Goal: Task Accomplishment & Management: Complete application form

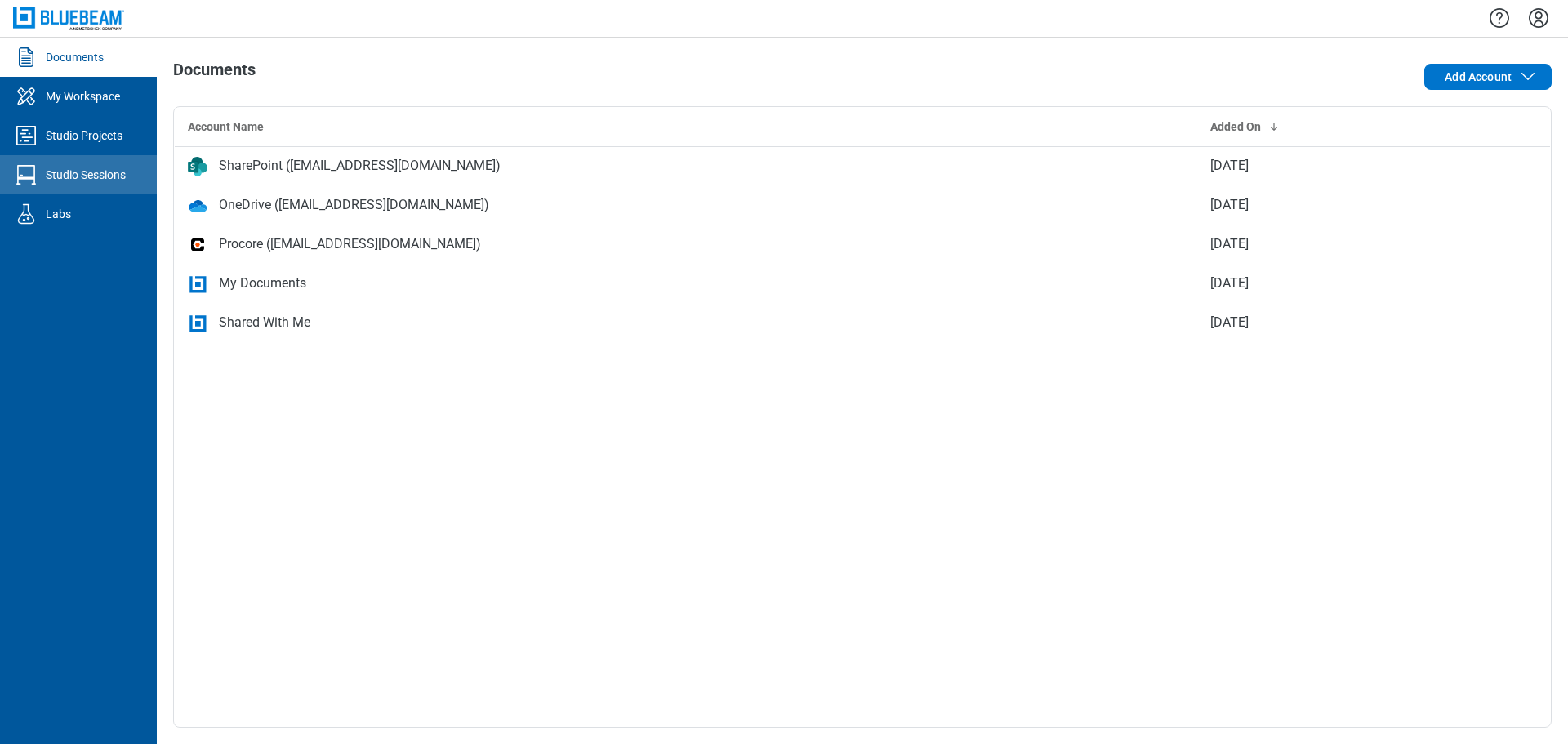
click at [99, 187] on link "Studio Sessions" at bounding box center [78, 174] width 157 height 40
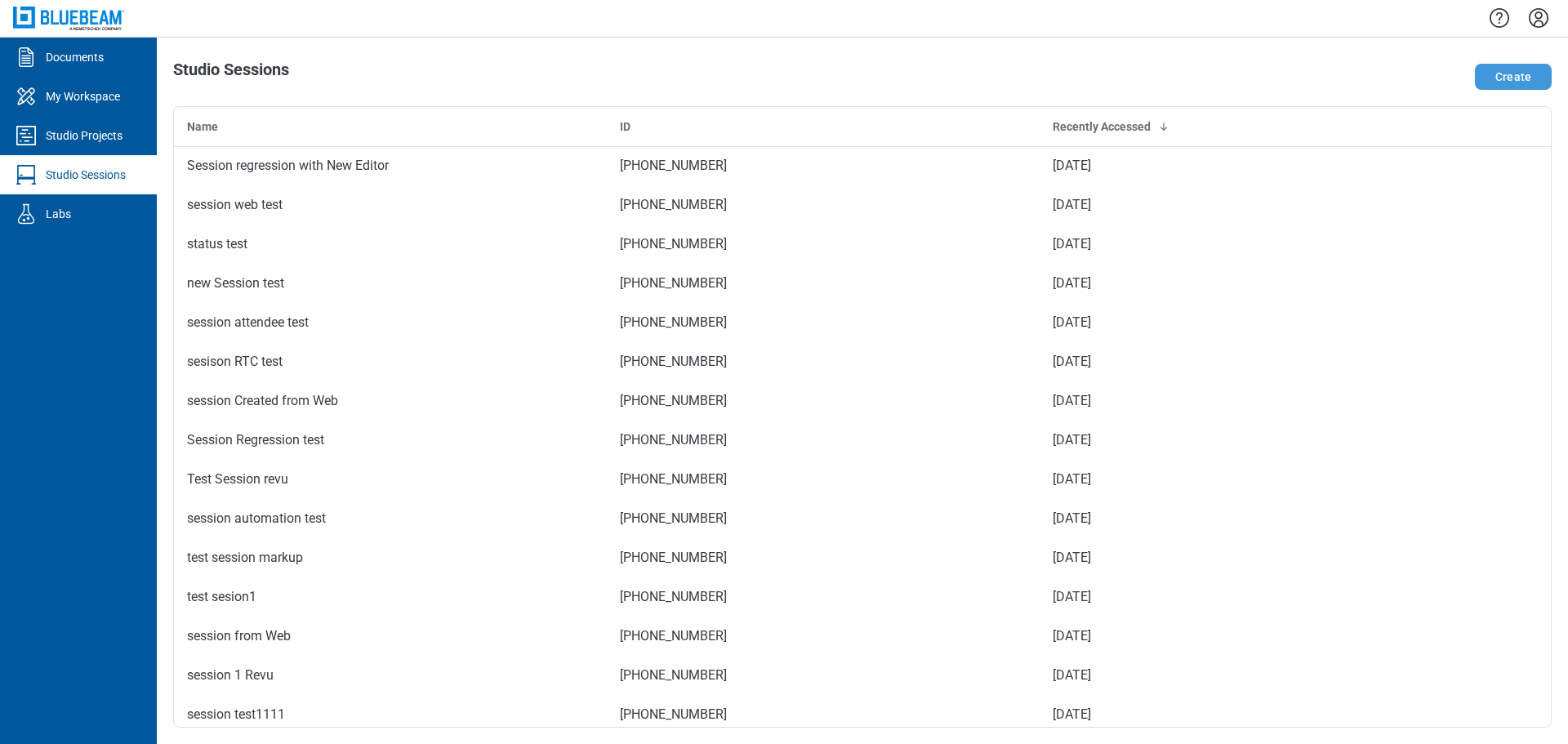
click at [1510, 74] on button "Create" at bounding box center [1513, 77] width 77 height 26
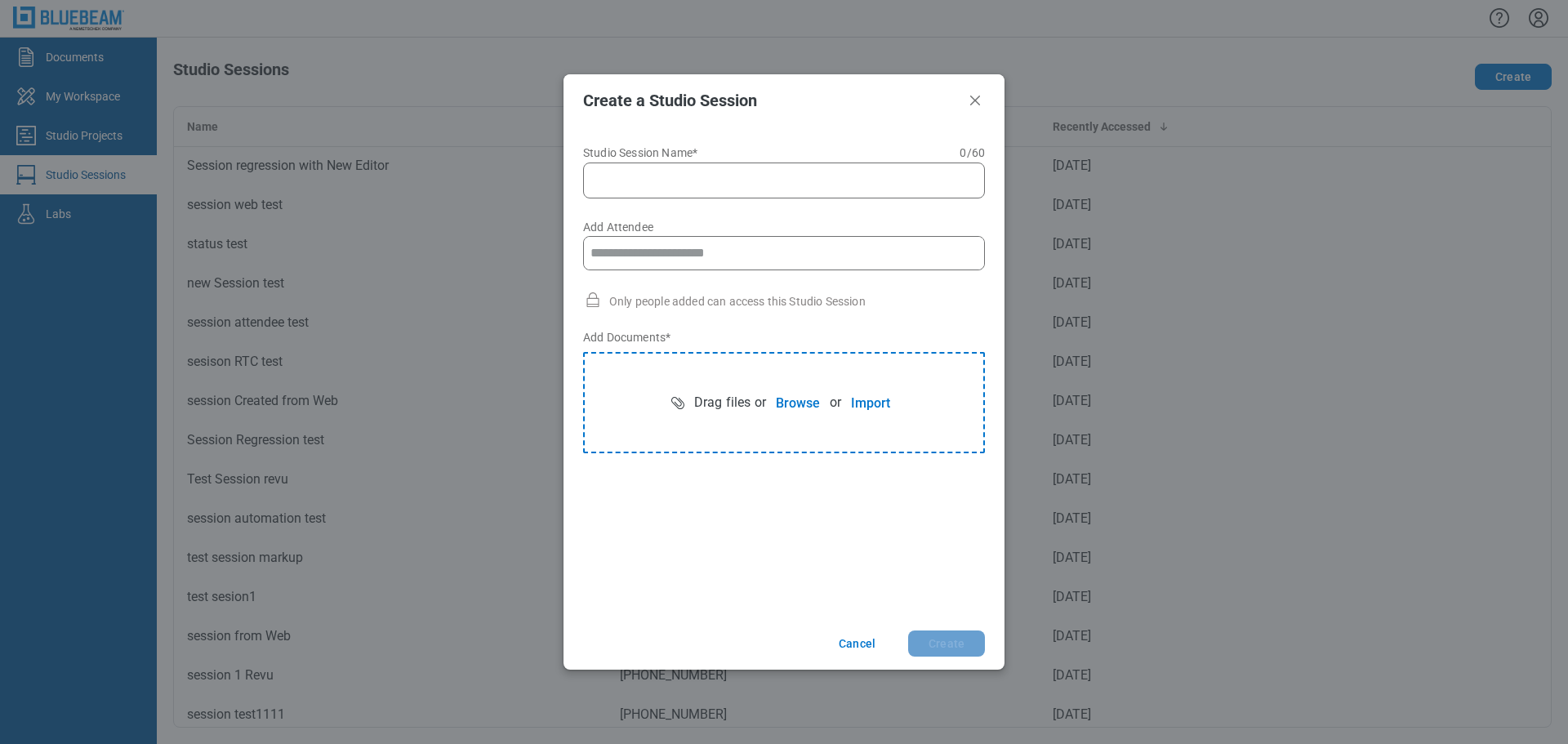
click at [731, 180] on input "Studio Session Name* 0 of 60 characters 0 / 60" at bounding box center [787, 180] width 380 height 19
type input "**********"
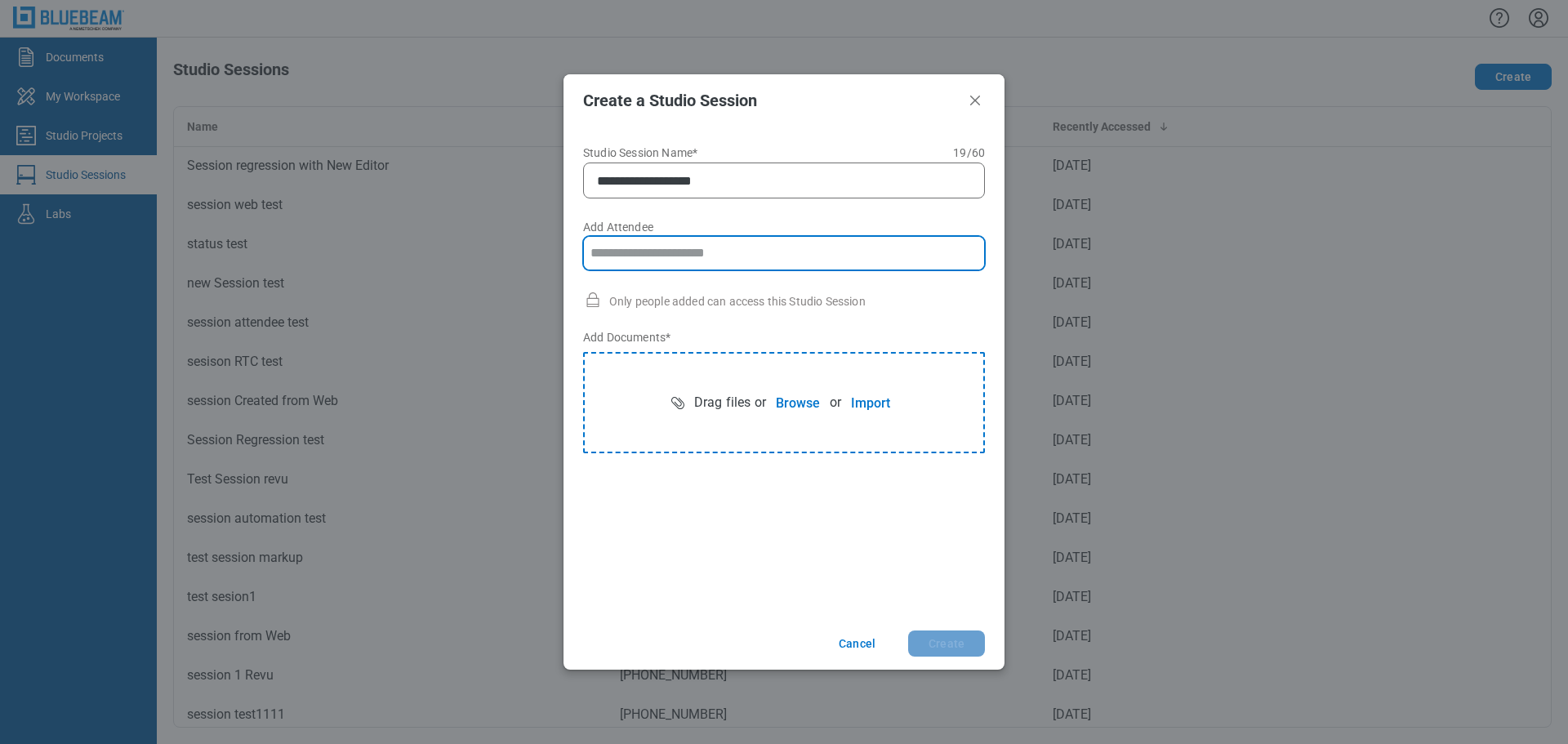
click at [604, 249] on input "Add Attendee" at bounding box center [784, 253] width 400 height 33
type input "**********"
click at [772, 400] on button "Browse" at bounding box center [798, 402] width 63 height 33
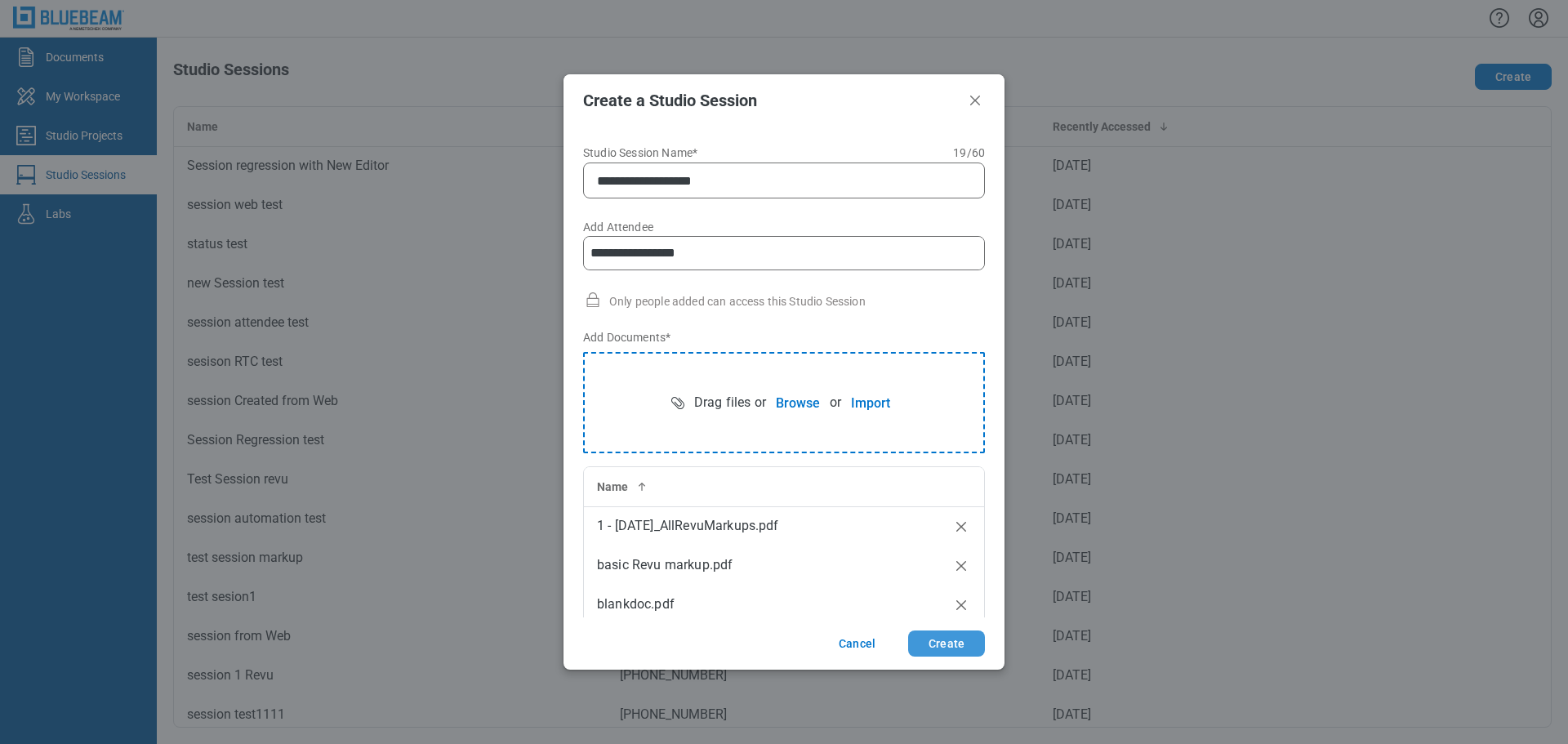
click at [934, 645] on button "Create" at bounding box center [946, 644] width 77 height 26
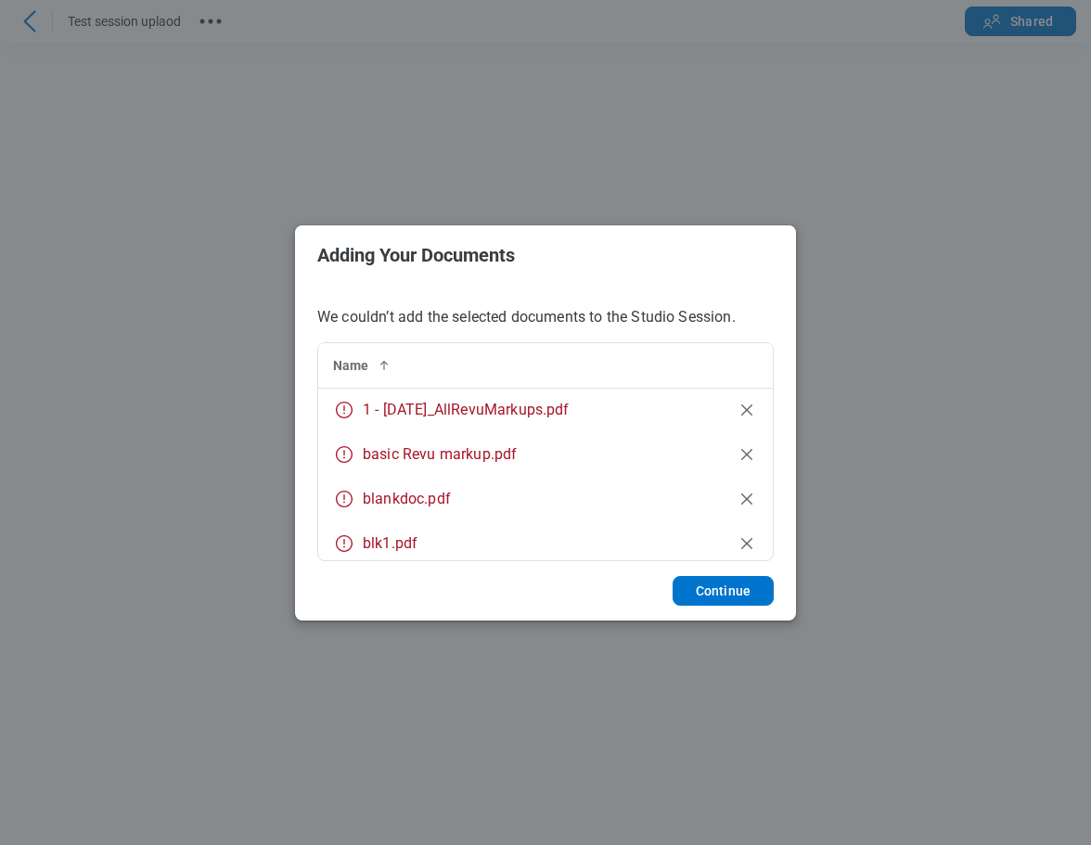
drag, startPoint x: 719, startPoint y: 598, endPoint x: 815, endPoint y: 616, distance: 98.1
click at [719, 598] on button "Continue" at bounding box center [722, 591] width 101 height 30
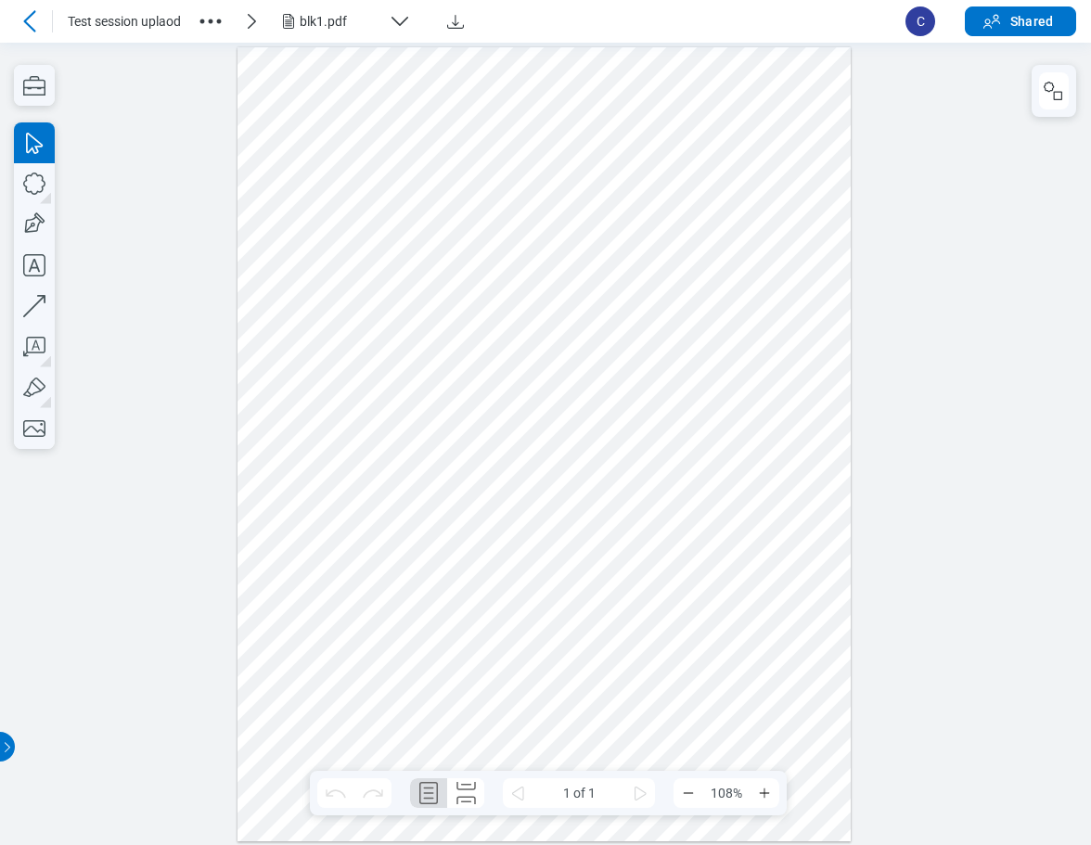
click at [27, 31] on icon at bounding box center [30, 21] width 22 height 22
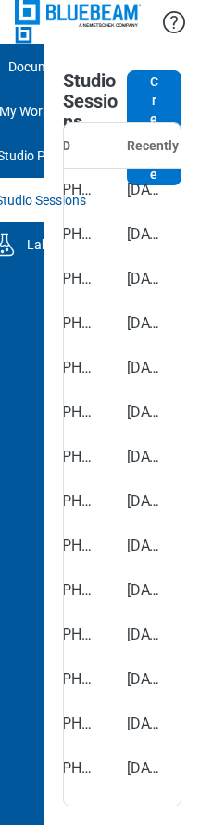
drag, startPoint x: 144, startPoint y: 45, endPoint x: 166, endPoint y: 55, distance: 24.5
click at [144, 45] on div "Studio Sessions Create Name ID Recently Accessed Test session uplaod 897-320-76…" at bounding box center [123, 435] width 156 height 781
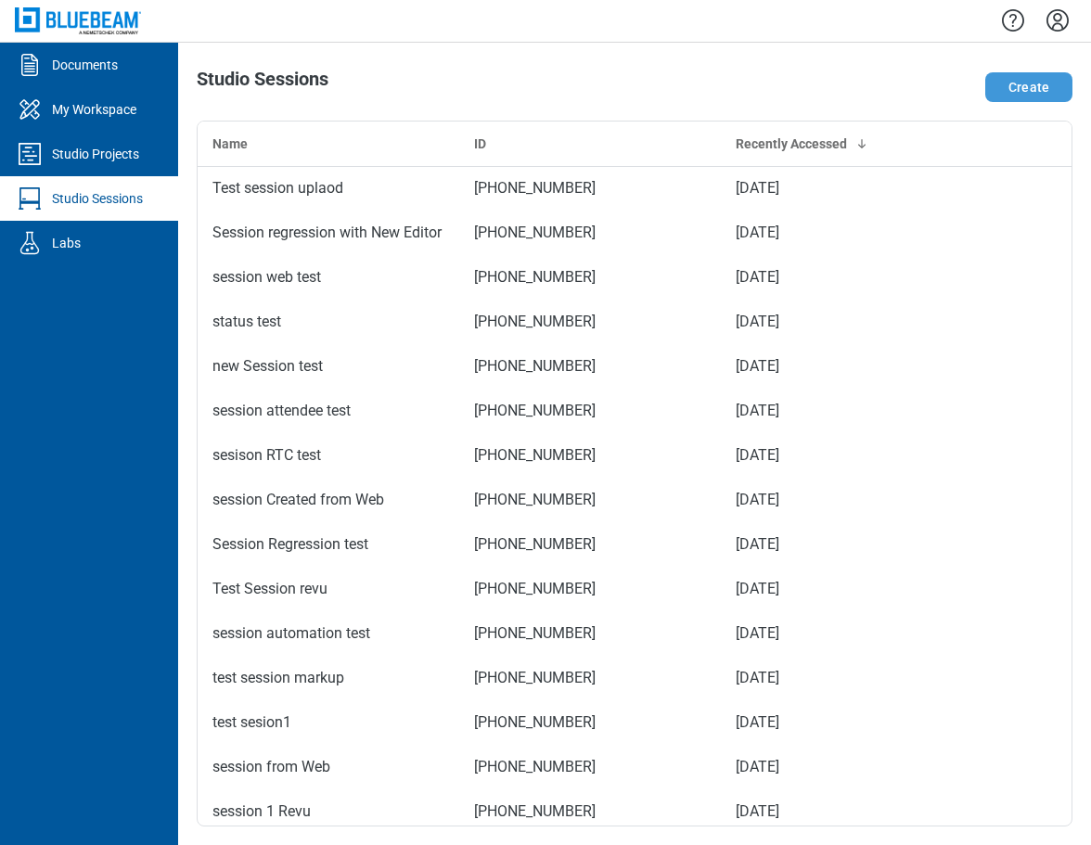
click at [1030, 85] on button "Create" at bounding box center [1028, 87] width 87 height 30
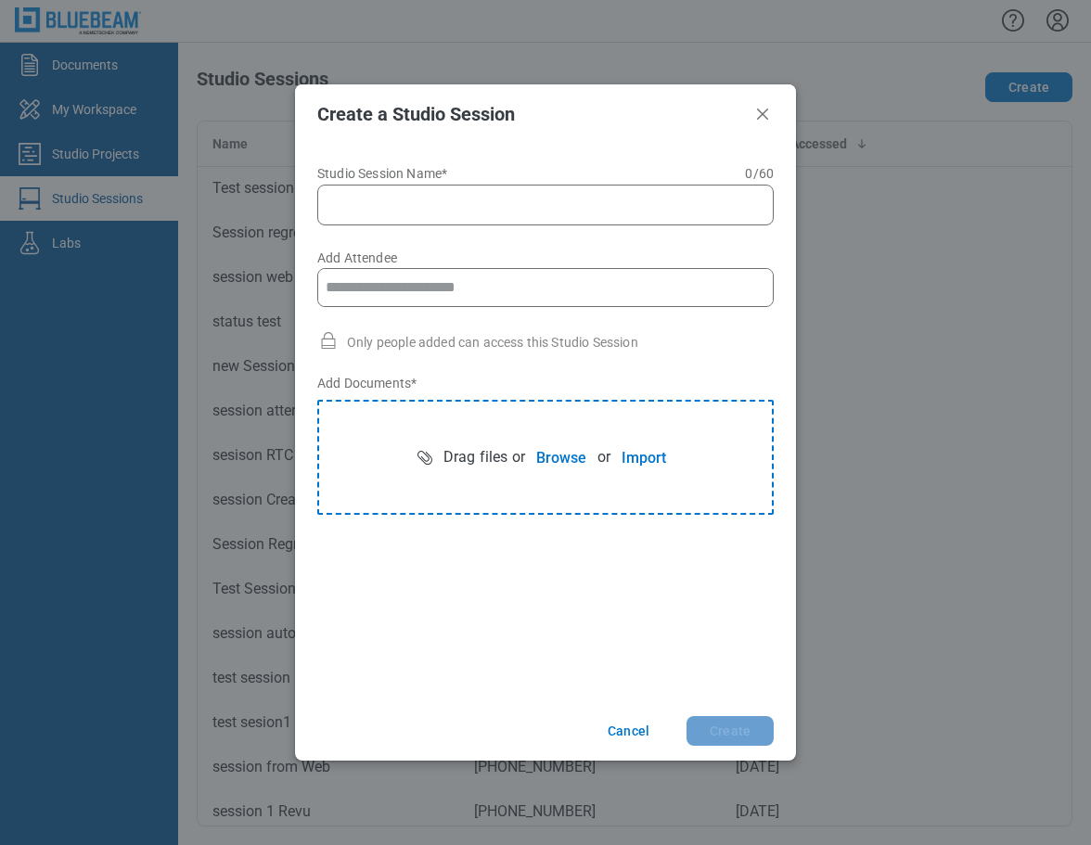
click at [451, 206] on input "Studio Session Name* 0 of 60 characters 0 / 60" at bounding box center [549, 205] width 432 height 22
type input "**********"
click at [567, 466] on button "Browse" at bounding box center [561, 457] width 72 height 37
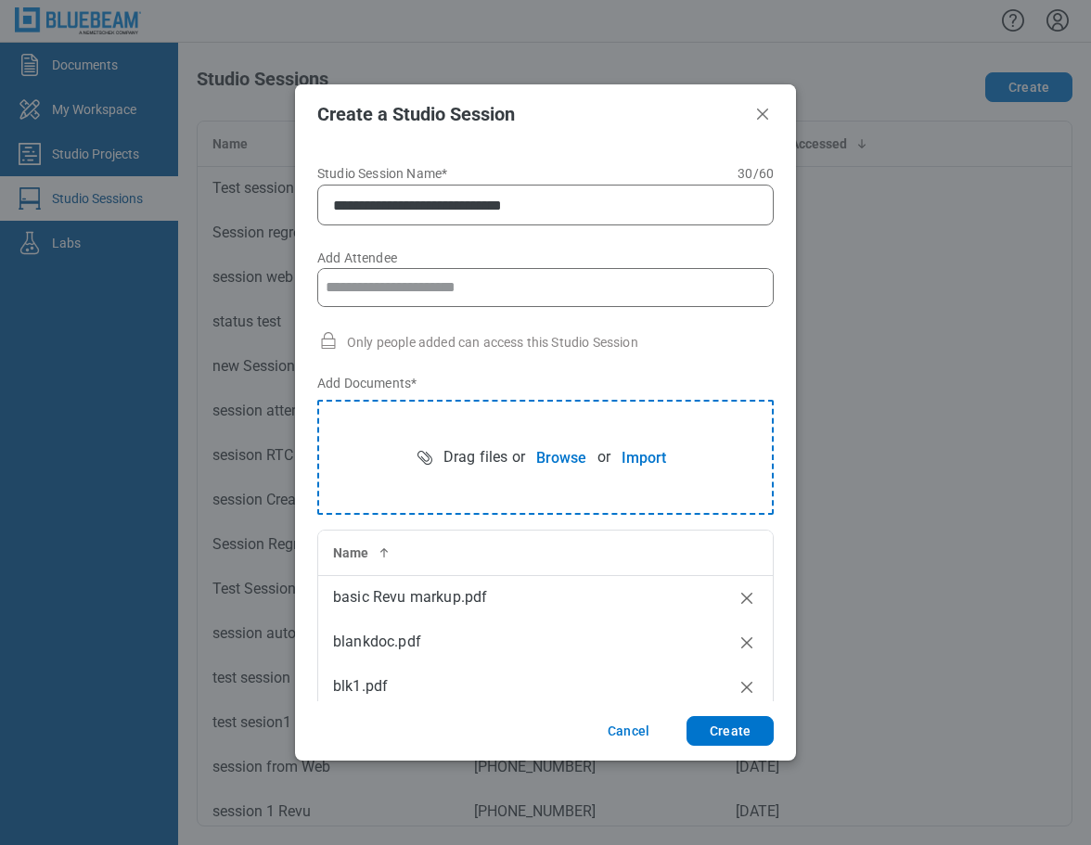
scroll to position [47, 0]
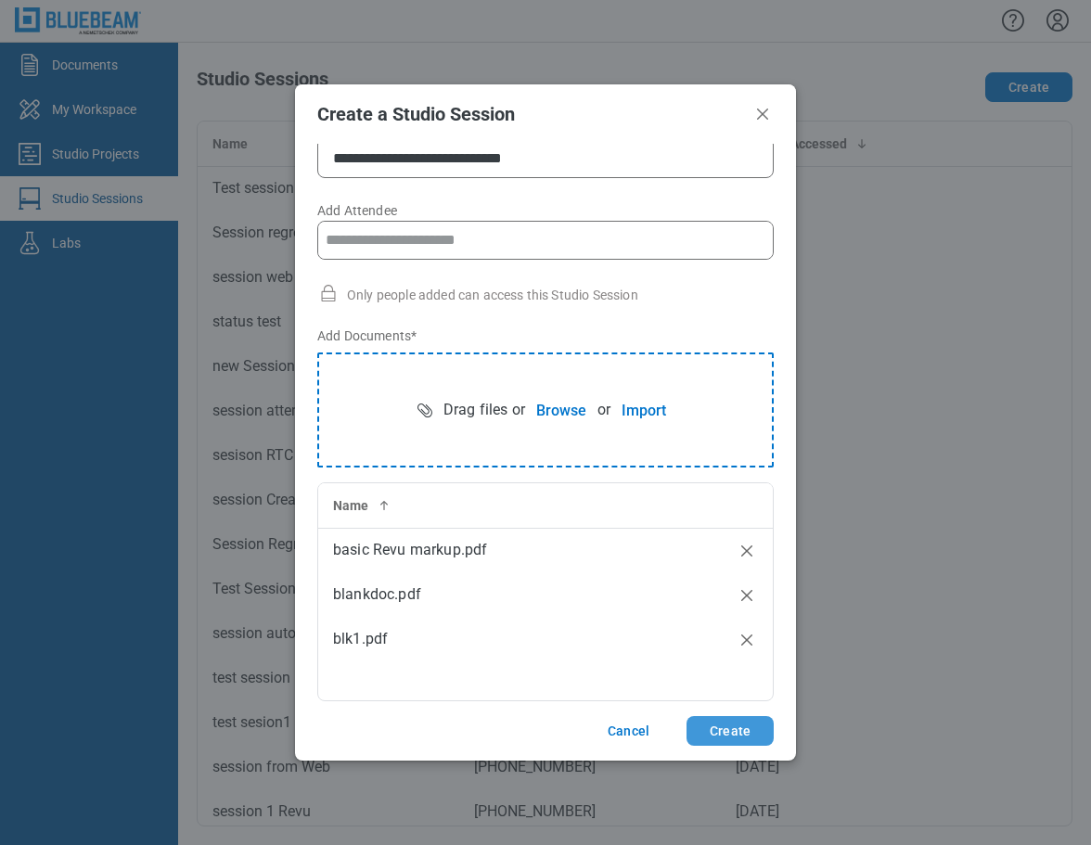
click at [745, 735] on button "Create" at bounding box center [729, 731] width 87 height 30
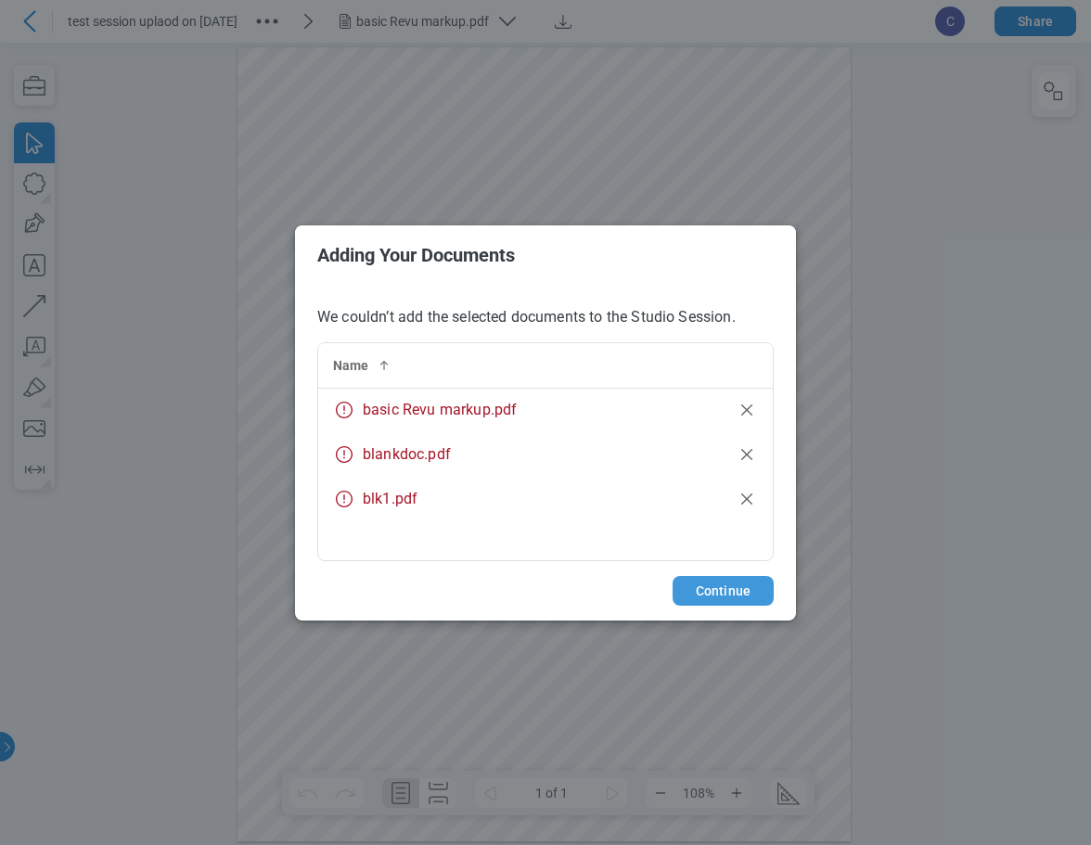
click at [698, 592] on button "Continue" at bounding box center [722, 591] width 101 height 30
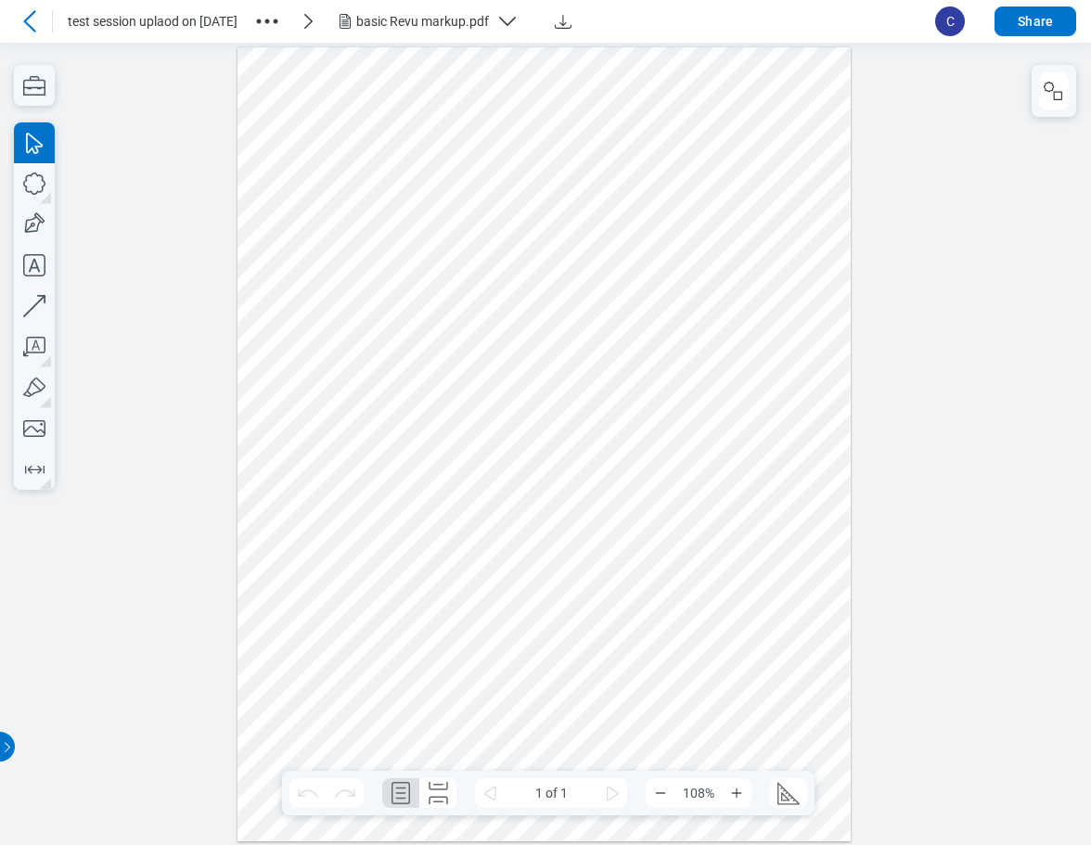
click at [37, 23] on icon at bounding box center [30, 21] width 22 height 22
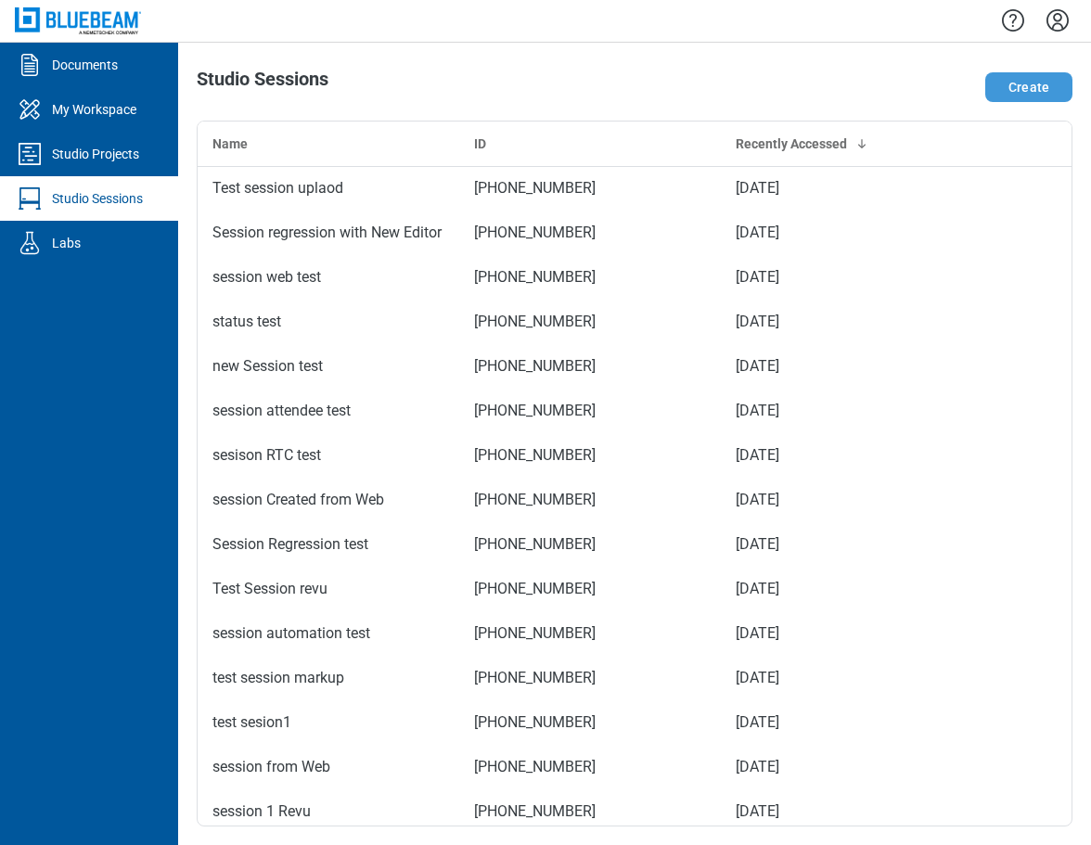
click at [1055, 72] on button "Create" at bounding box center [1028, 87] width 87 height 30
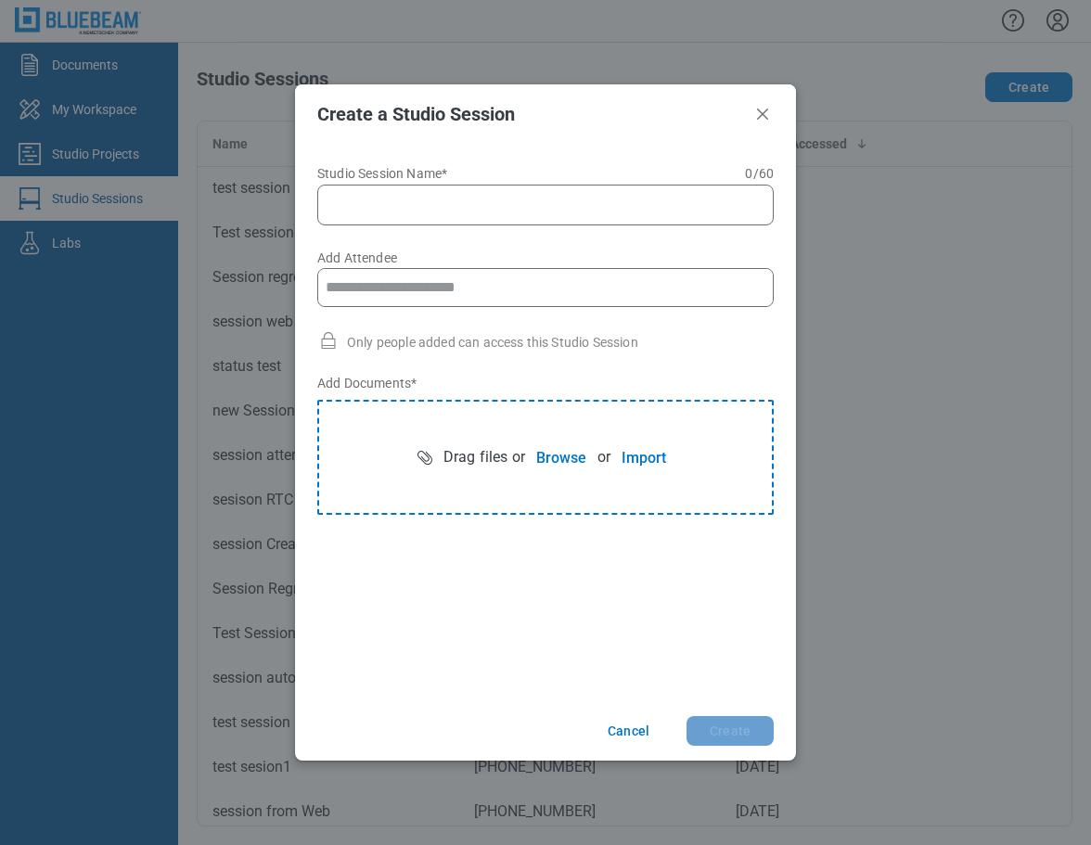
click at [384, 199] on input "Studio Session Name* 0 of 60 characters 0 / 60" at bounding box center [549, 205] width 432 height 22
type input "**********"
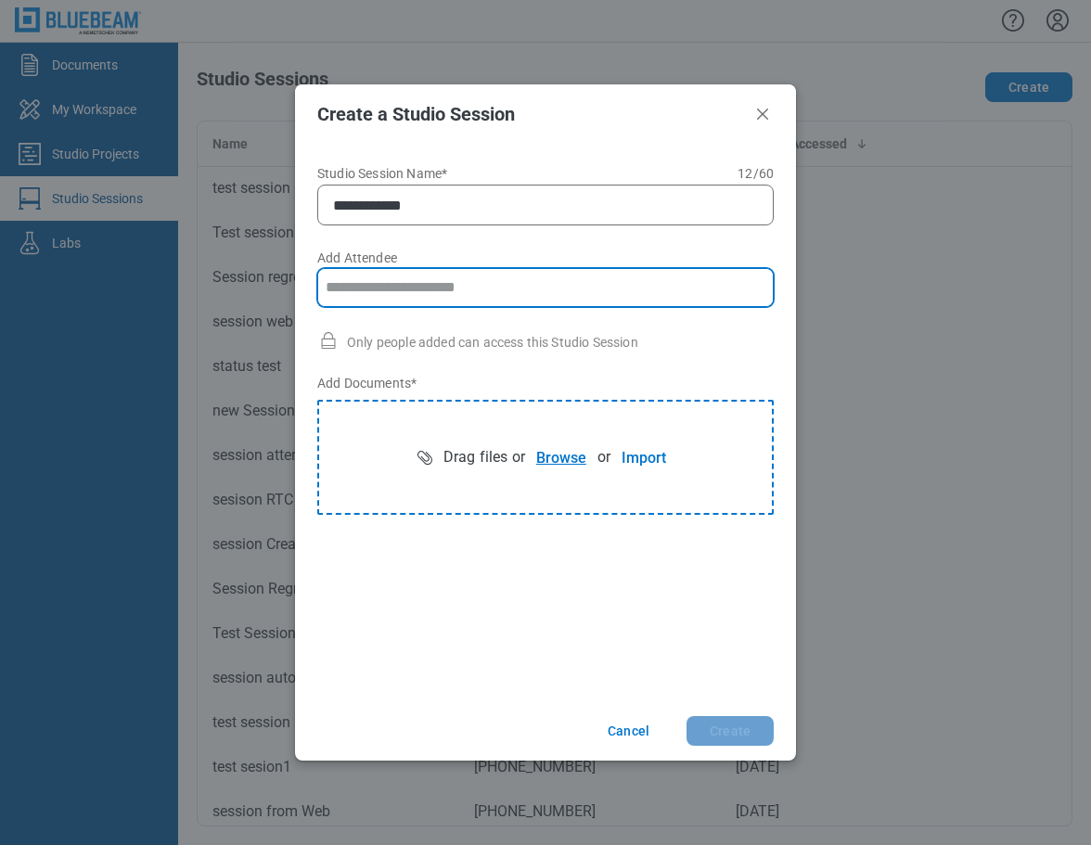
click at [542, 454] on button "Browse" at bounding box center [561, 457] width 72 height 37
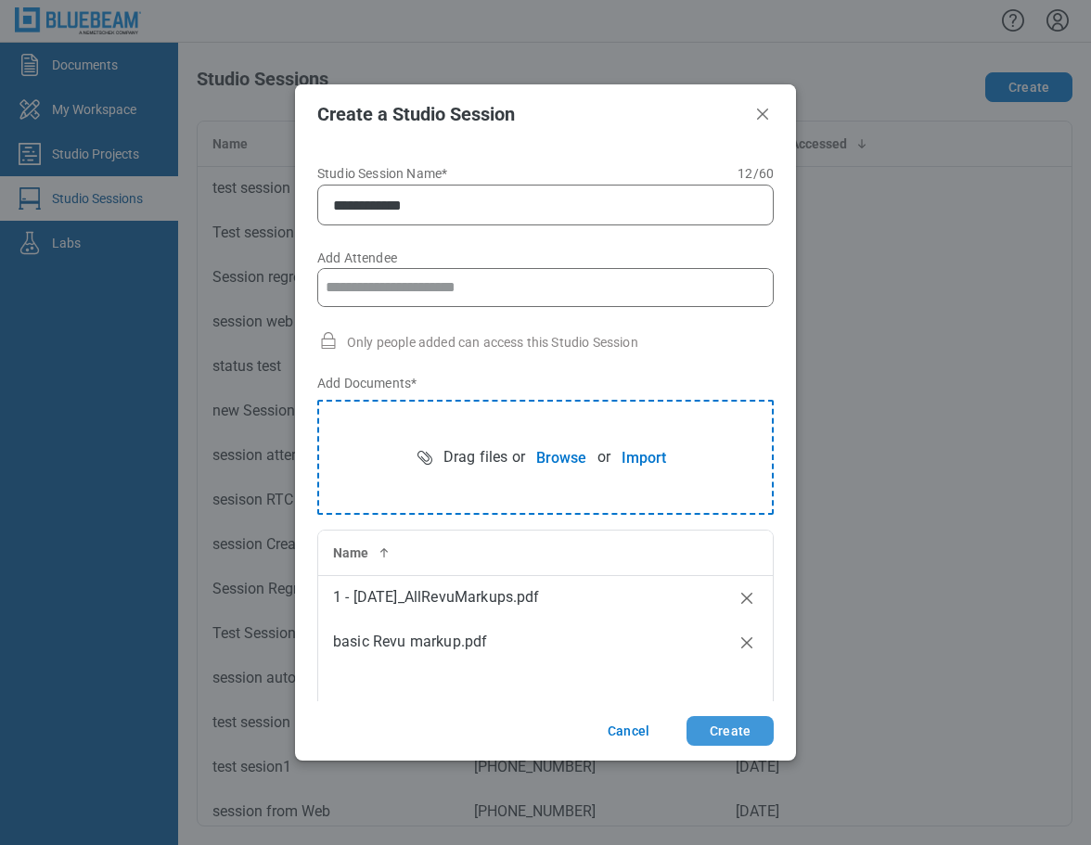
click at [725, 727] on button "Create" at bounding box center [729, 731] width 87 height 30
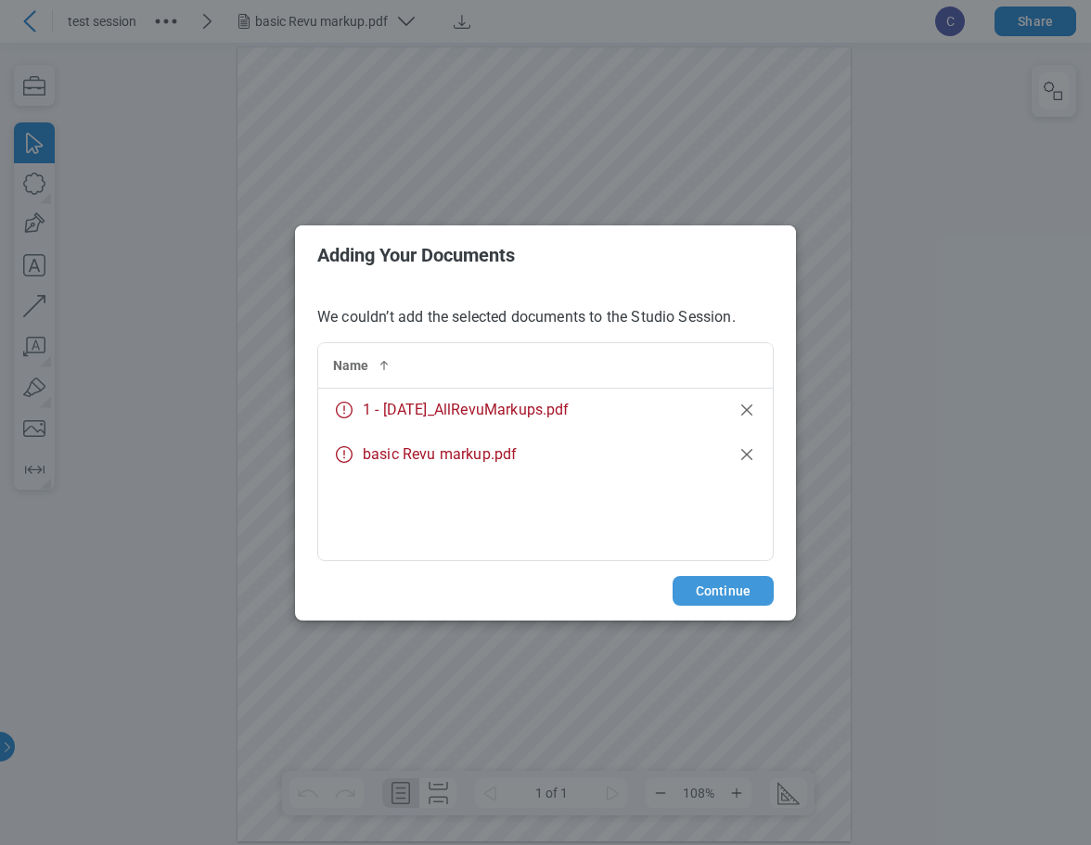
click at [728, 593] on button "Continue" at bounding box center [722, 591] width 101 height 30
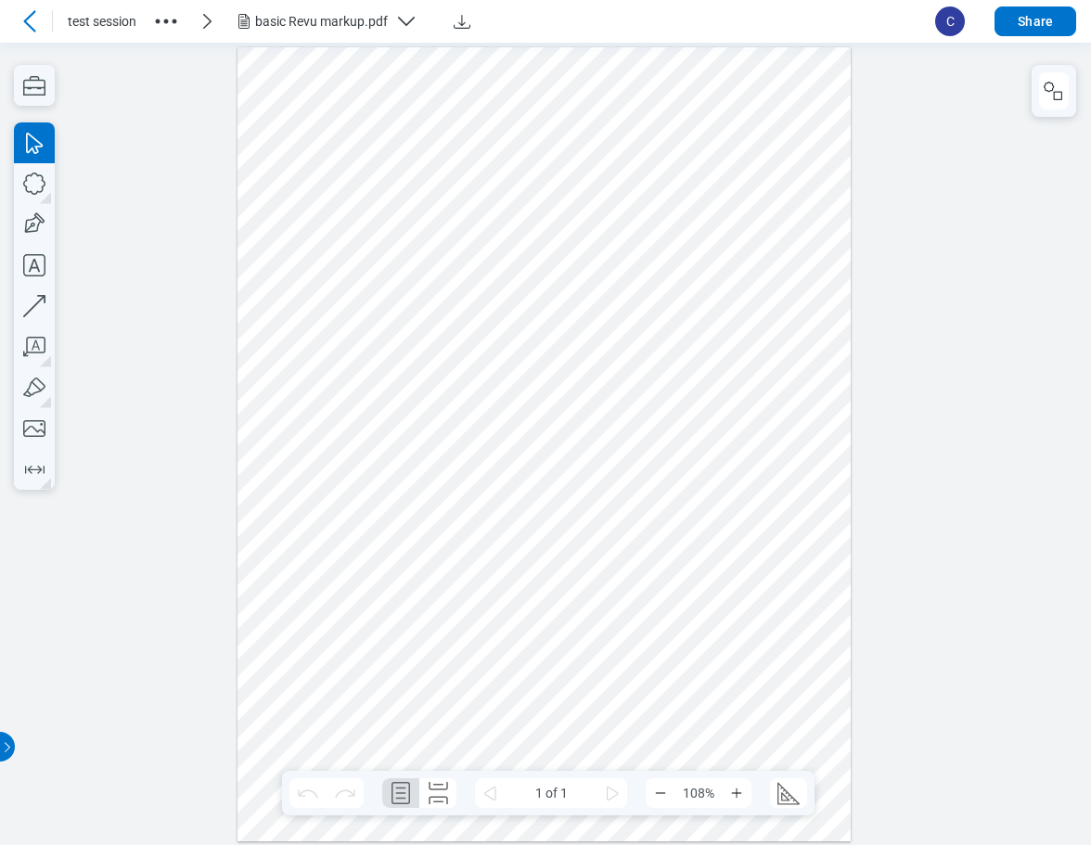
click at [23, 18] on icon at bounding box center [30, 21] width 22 height 22
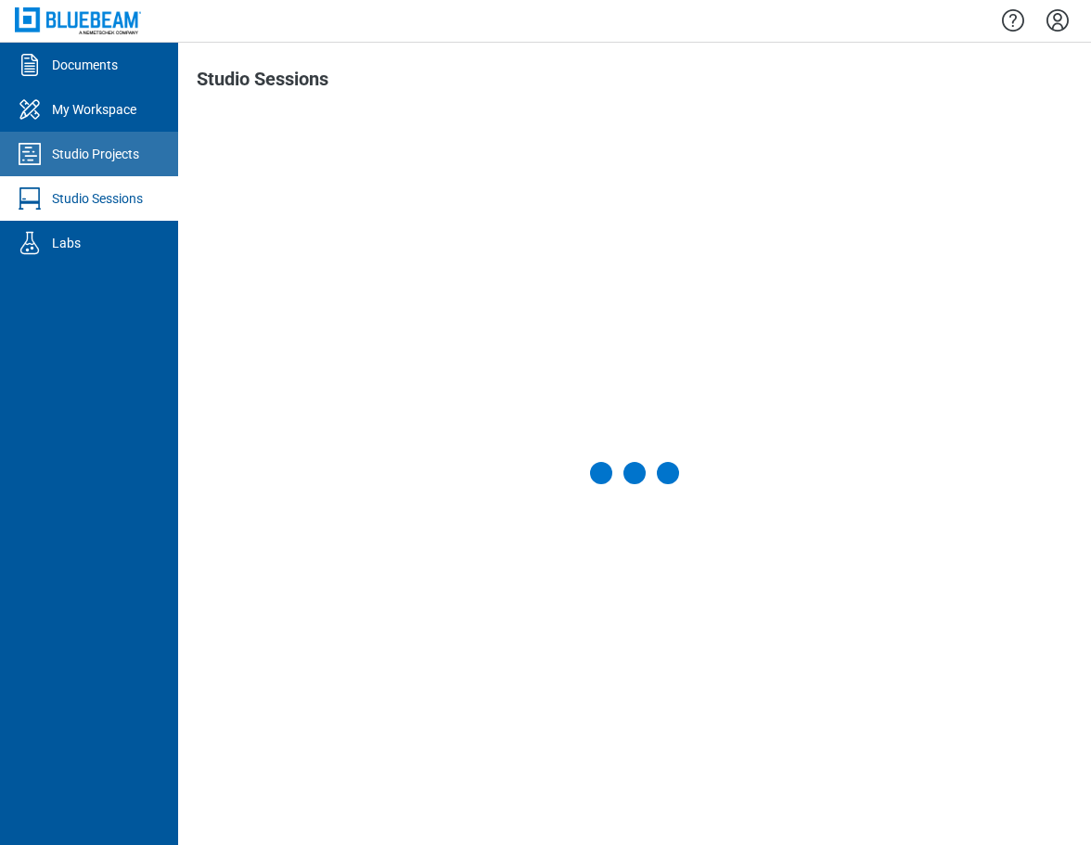
click at [104, 158] on div "Studio Projects" at bounding box center [95, 154] width 87 height 19
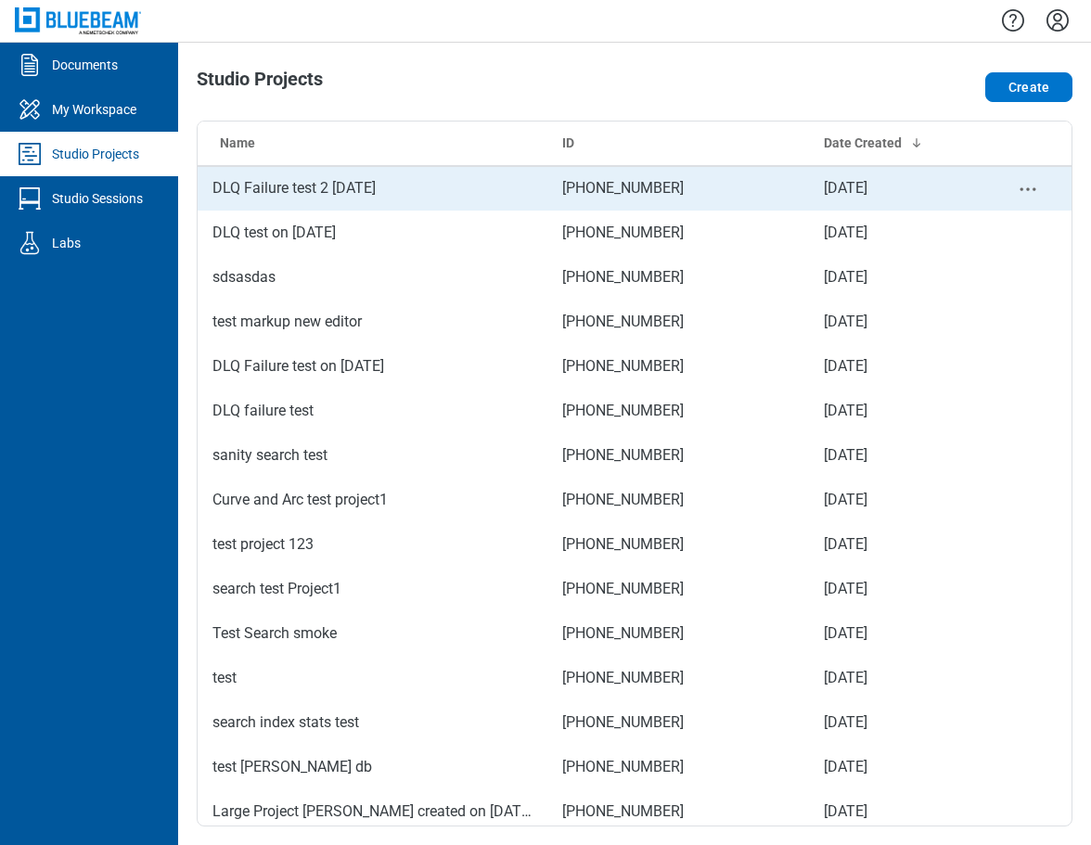
click at [365, 191] on td "DLQ Failure test 2 10.7.25" at bounding box center [373, 188] width 350 height 45
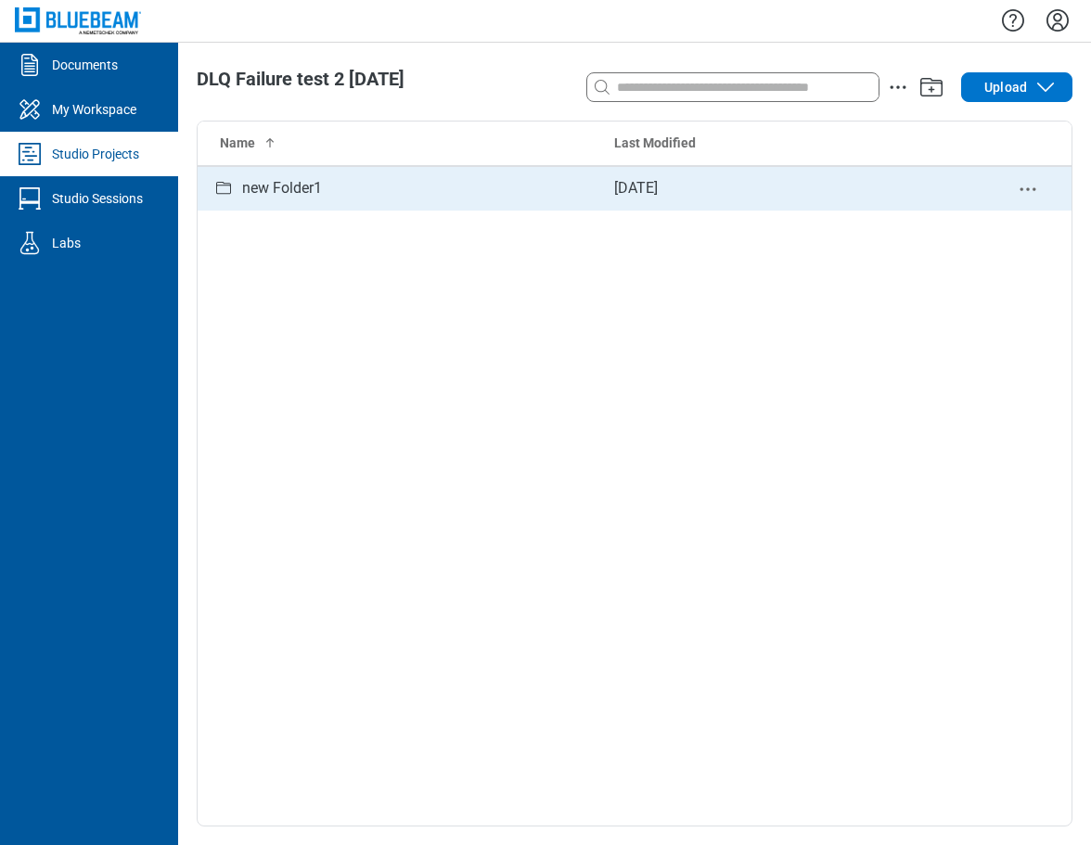
click at [264, 173] on td "new Folder1" at bounding box center [399, 188] width 402 height 45
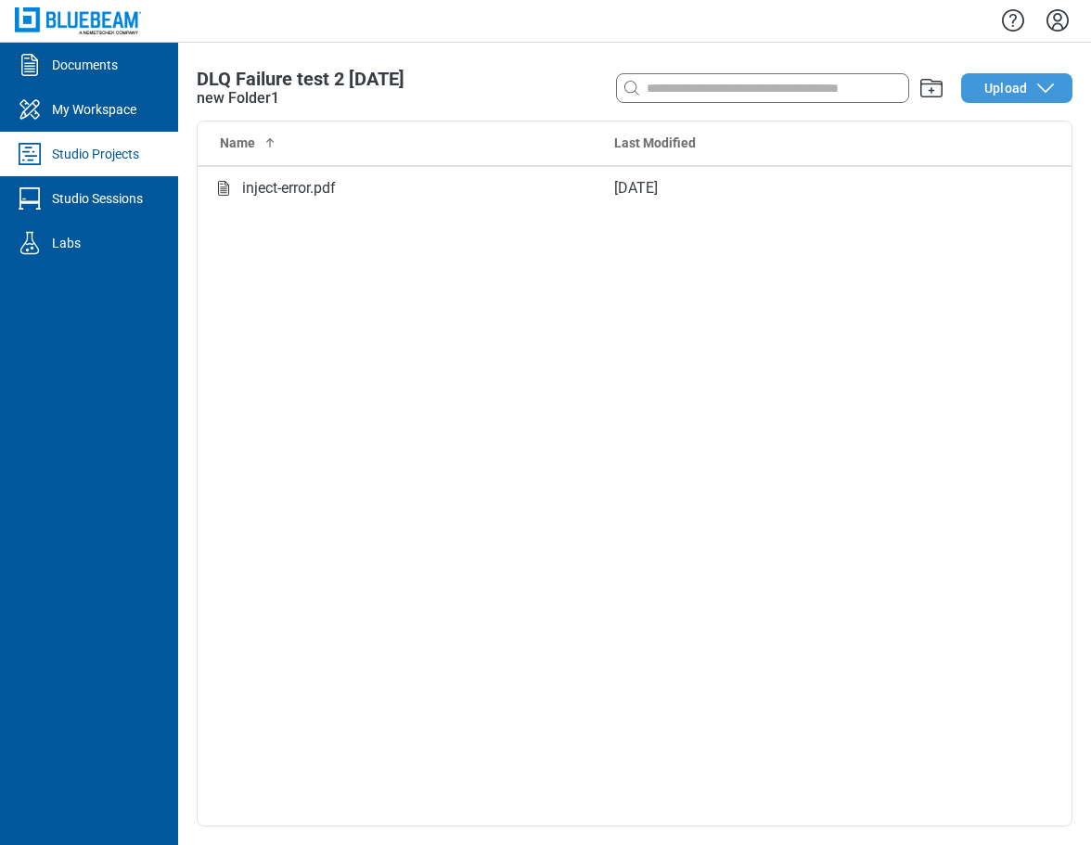
click at [990, 88] on span "Upload" at bounding box center [1005, 88] width 43 height 19
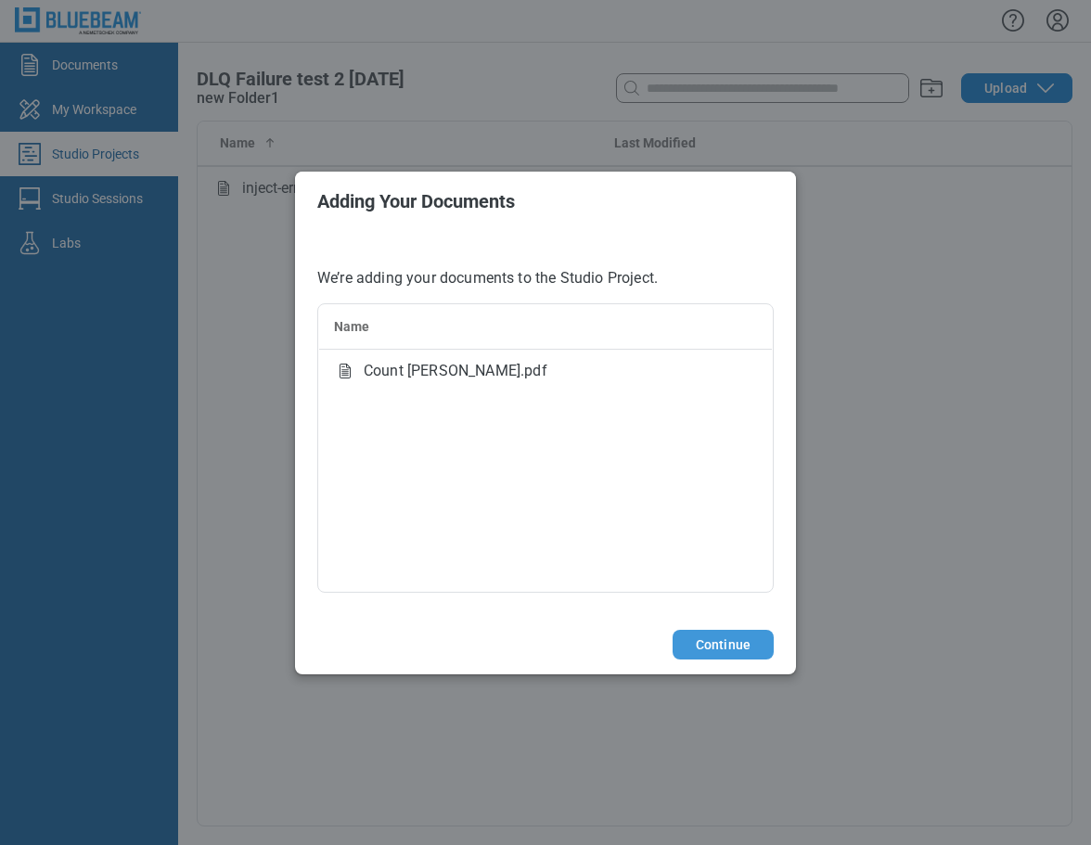
click at [752, 641] on button "Continue" at bounding box center [722, 645] width 101 height 30
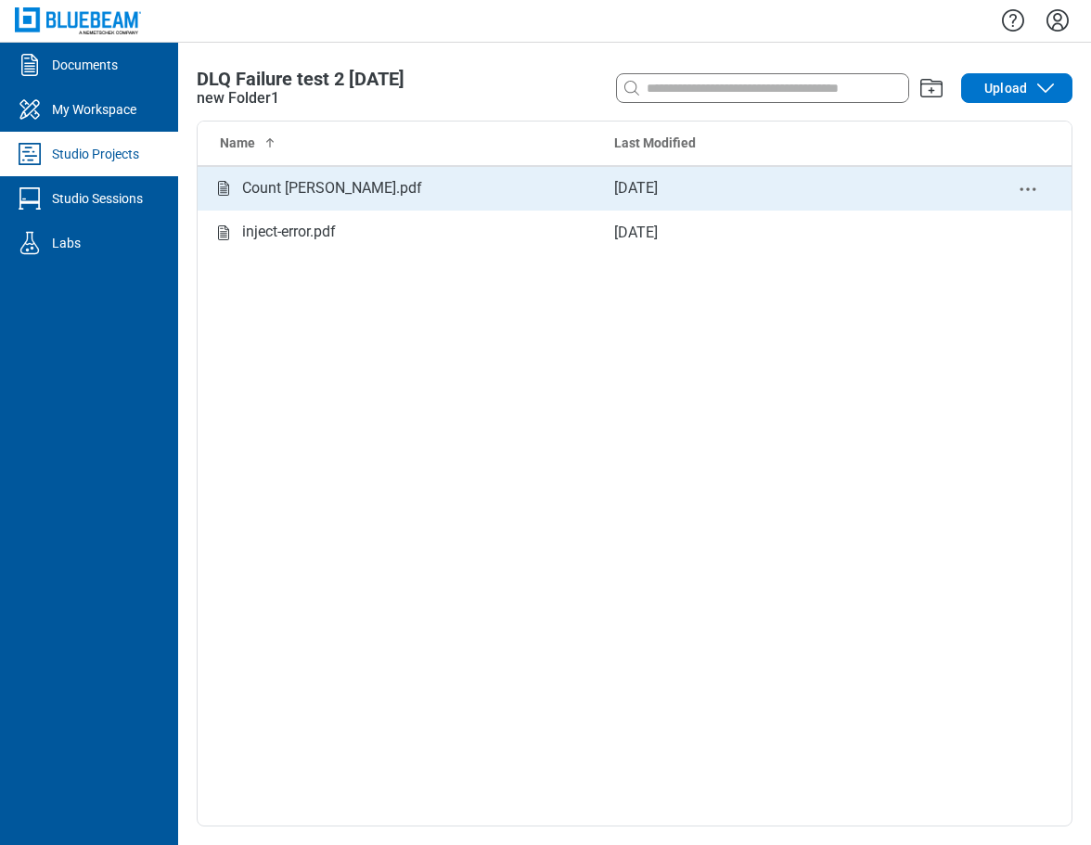
click at [386, 190] on div "Count markup FromRevu.pdf" at bounding box center [332, 188] width 180 height 23
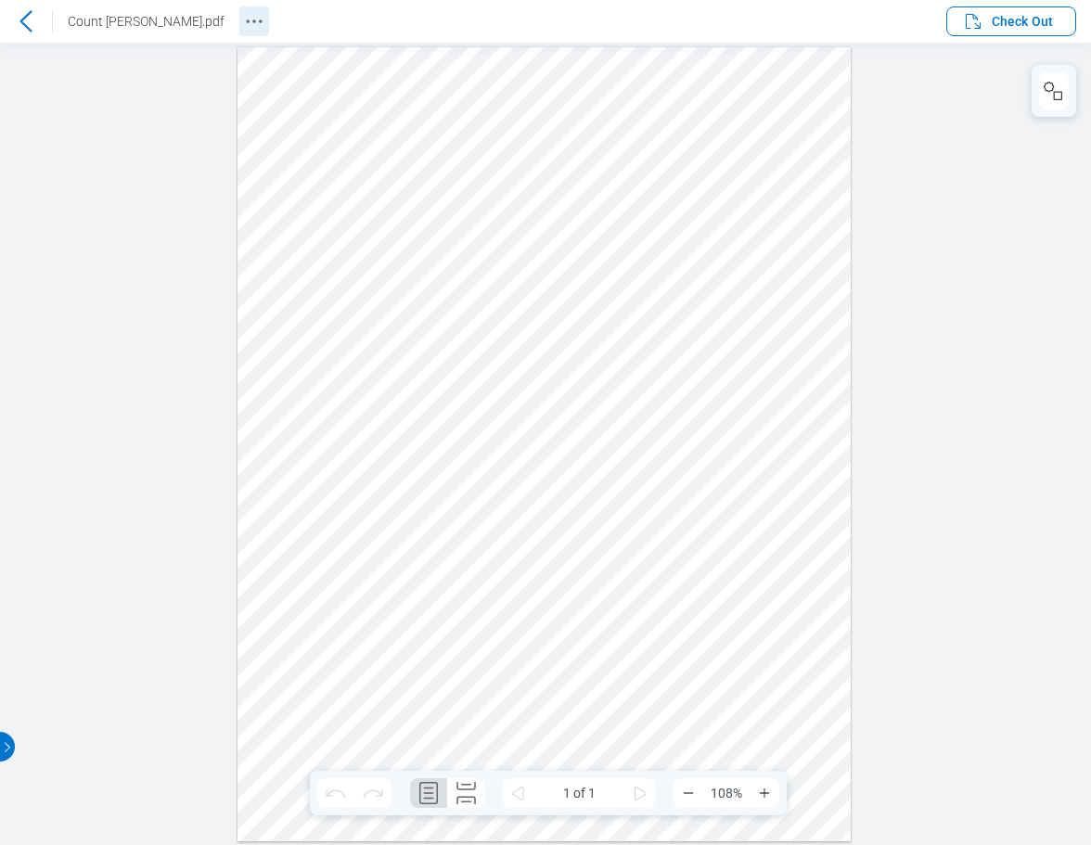
click at [259, 32] on icon "Revision History" at bounding box center [254, 21] width 22 height 22
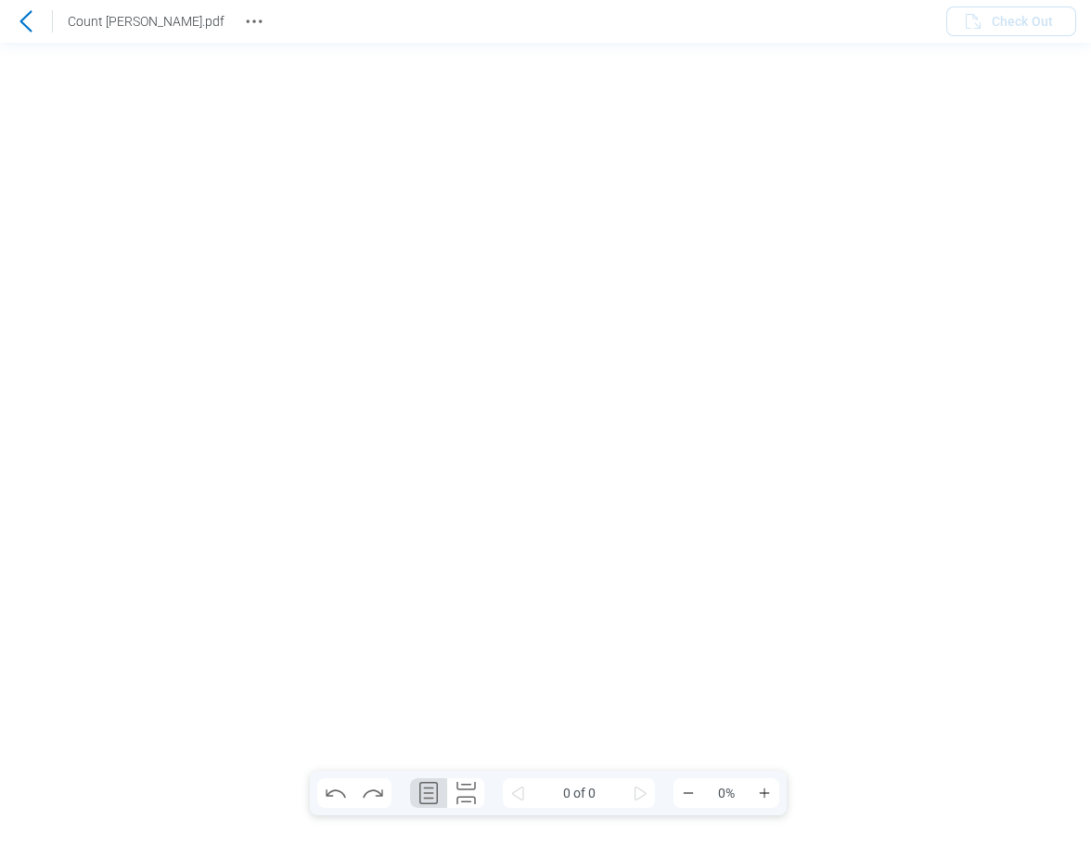
click at [29, 18] on icon at bounding box center [26, 21] width 22 height 22
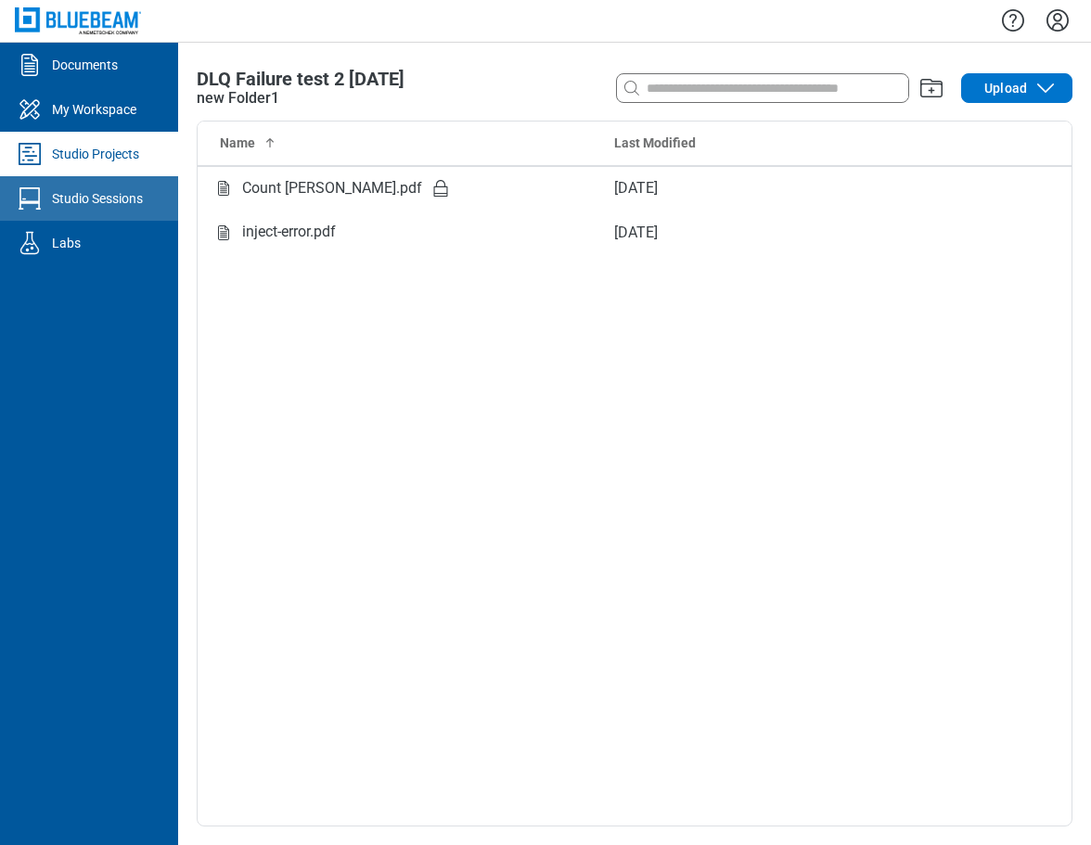
click at [141, 198] on div "Studio Sessions" at bounding box center [97, 198] width 91 height 19
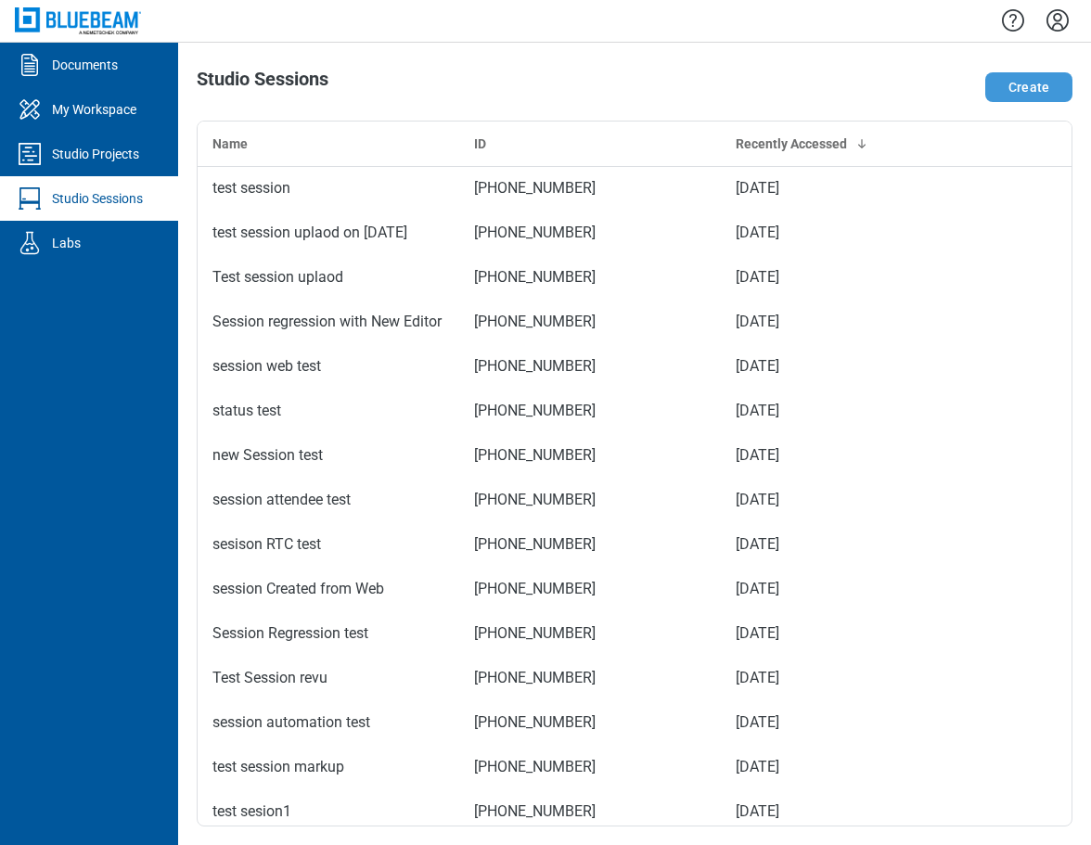
click at [1020, 90] on button "Create" at bounding box center [1028, 87] width 87 height 30
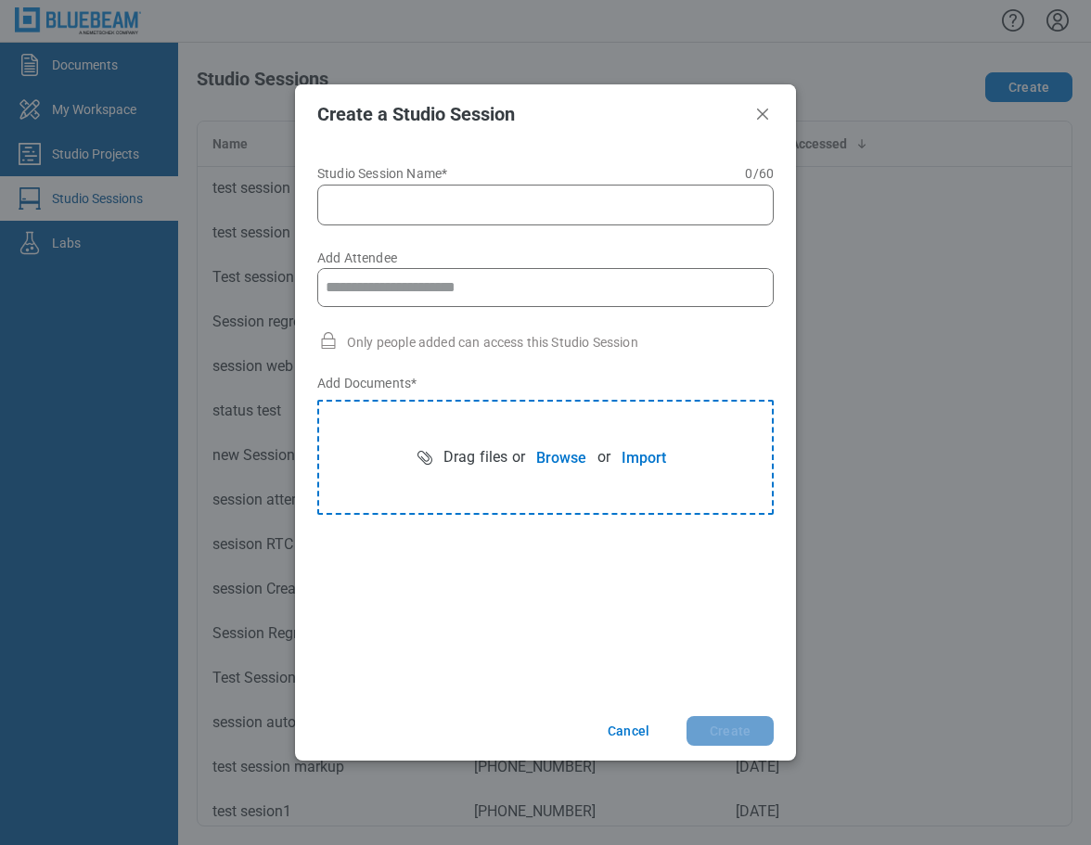
drag, startPoint x: 514, startPoint y: 206, endPoint x: 531, endPoint y: 187, distance: 25.0
click at [516, 205] on input "Studio Session Name* 0 of 60 characters 0 / 60" at bounding box center [549, 205] width 432 height 22
type input "**********"
click at [548, 457] on button "Browse" at bounding box center [561, 457] width 72 height 37
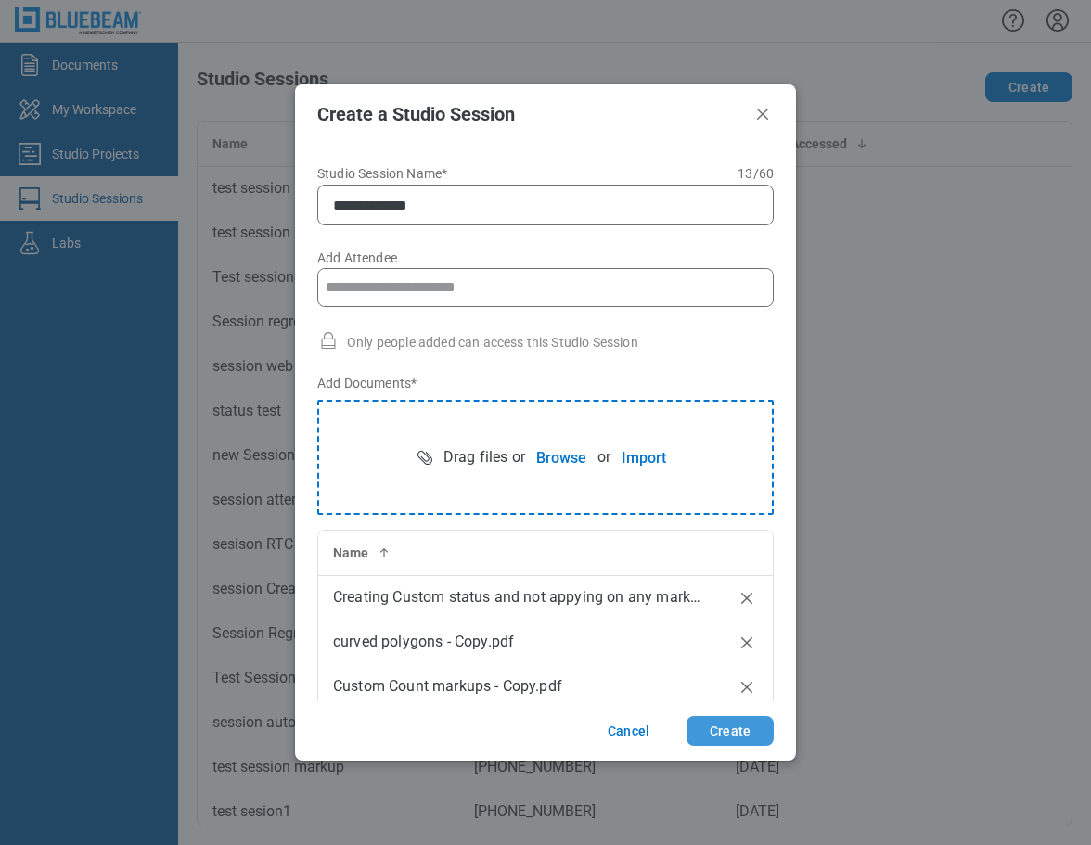
click at [711, 728] on button "Create" at bounding box center [729, 731] width 87 height 30
